Goal: Information Seeking & Learning: Understand process/instructions

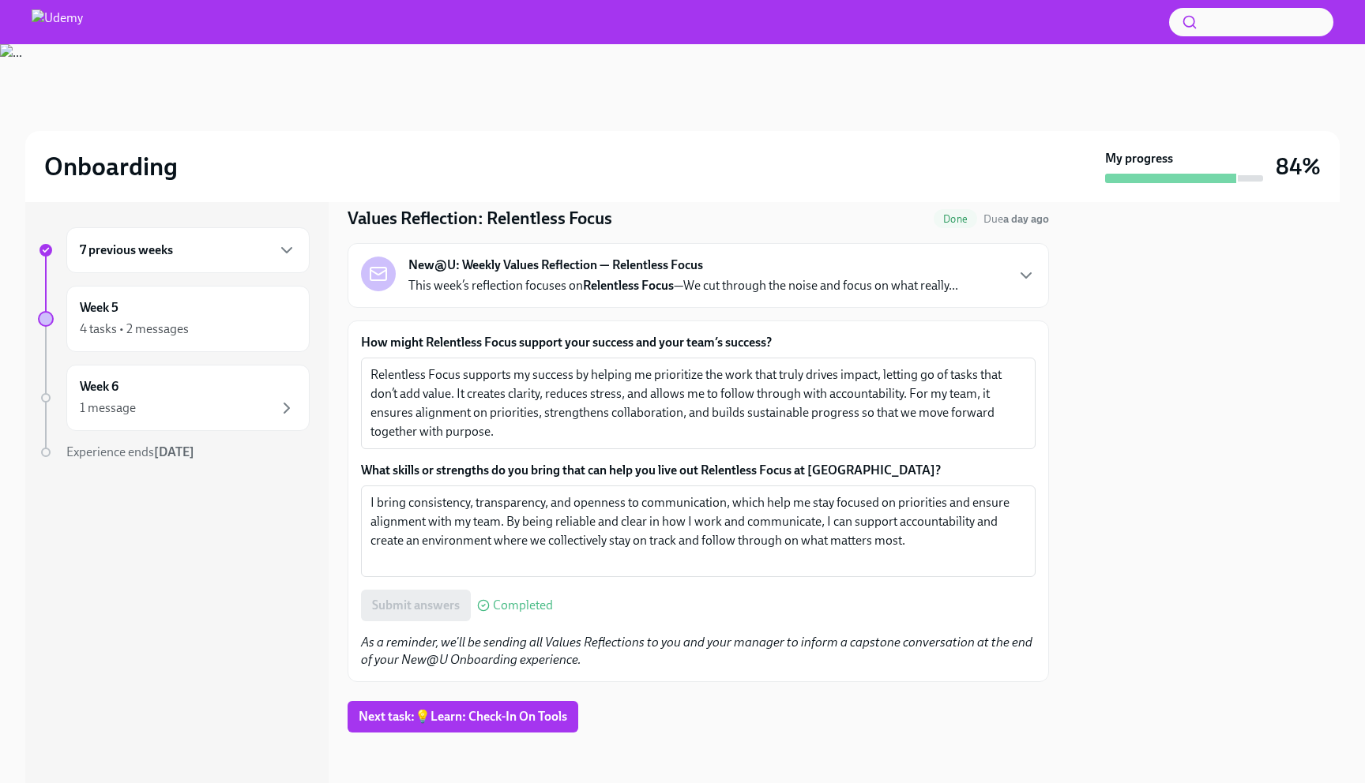
scroll to position [49, 0]
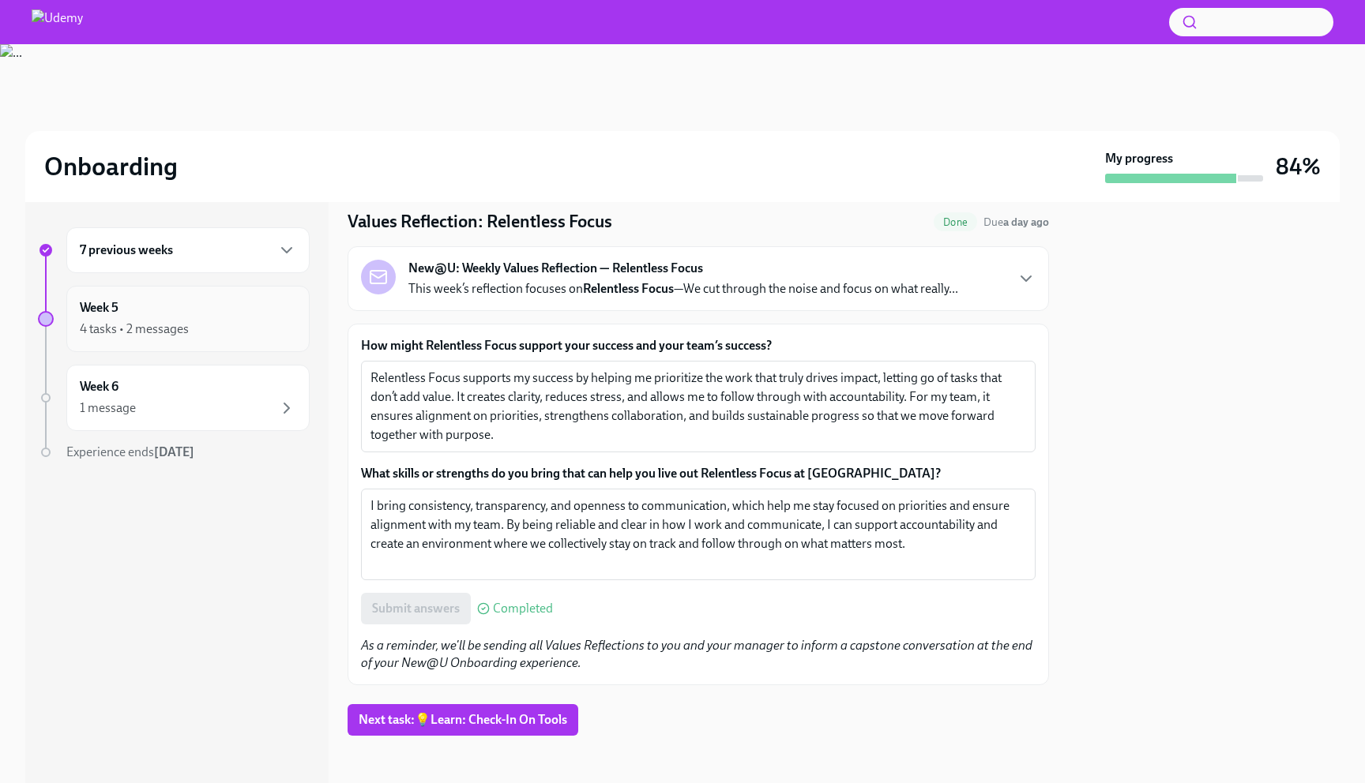
click at [212, 325] on div "4 tasks • 2 messages" at bounding box center [188, 329] width 216 height 19
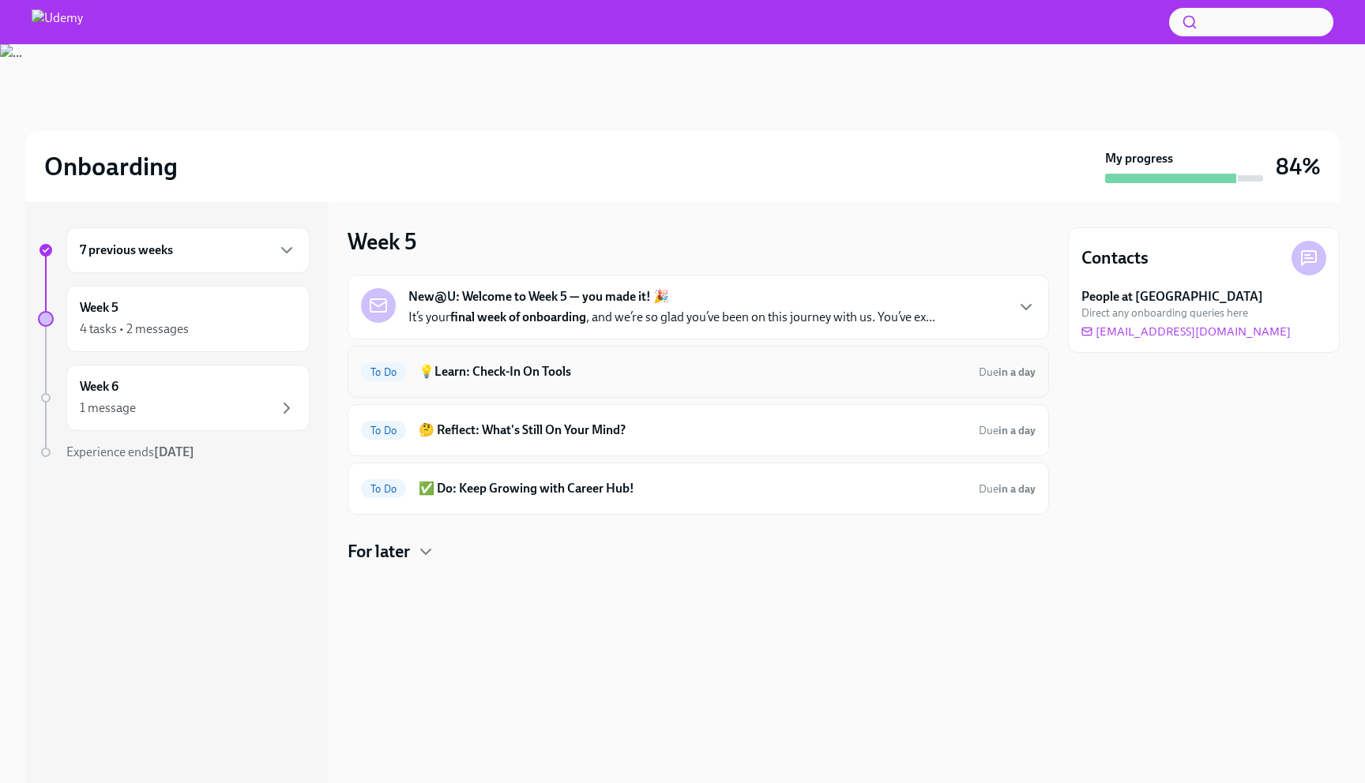
click at [434, 367] on h6 "💡Learn: Check-In On Tools" at bounding box center [692, 371] width 547 height 17
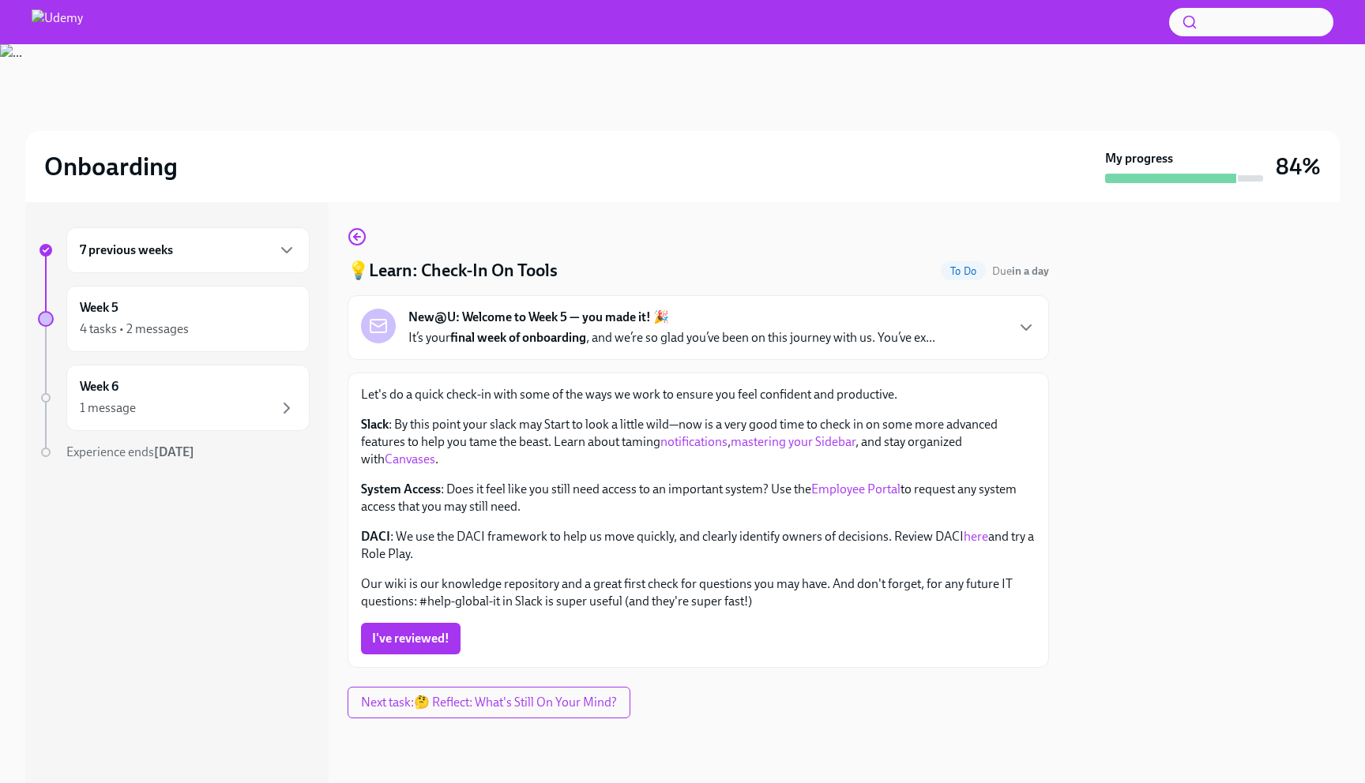
click at [396, 454] on link "Canvases" at bounding box center [410, 459] width 51 height 15
click at [875, 489] on link "Employee Portal" at bounding box center [855, 489] width 89 height 15
click at [978, 533] on link "here" at bounding box center [976, 536] width 24 height 15
click at [398, 645] on span "I've reviewed!" at bounding box center [410, 639] width 77 height 16
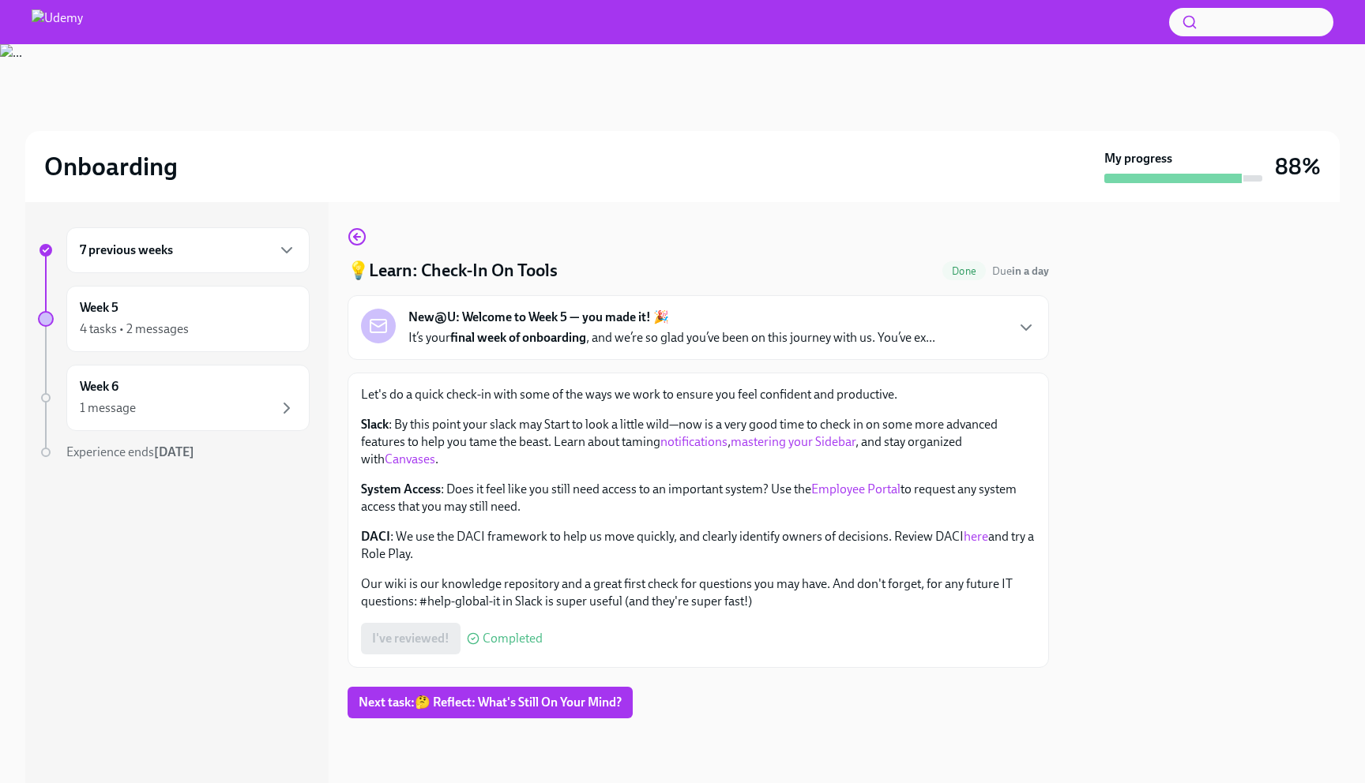
click at [968, 538] on link "here" at bounding box center [976, 536] width 24 height 15
